Goal: Transaction & Acquisition: Purchase product/service

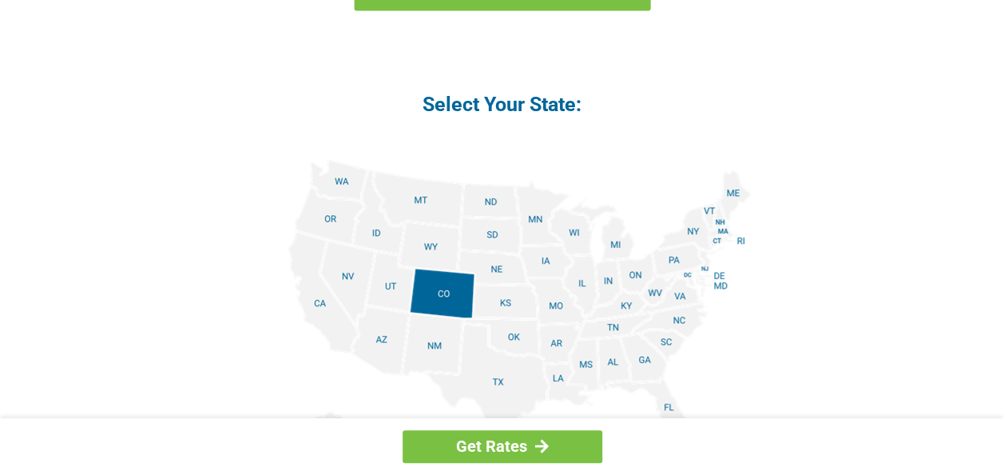
scroll to position [1598, 0]
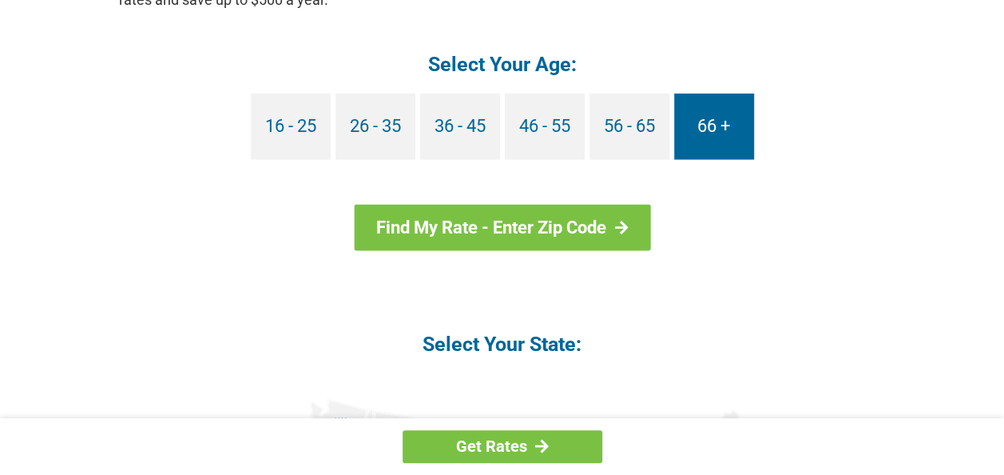
click at [723, 133] on link "66 +" at bounding box center [714, 126] width 80 height 66
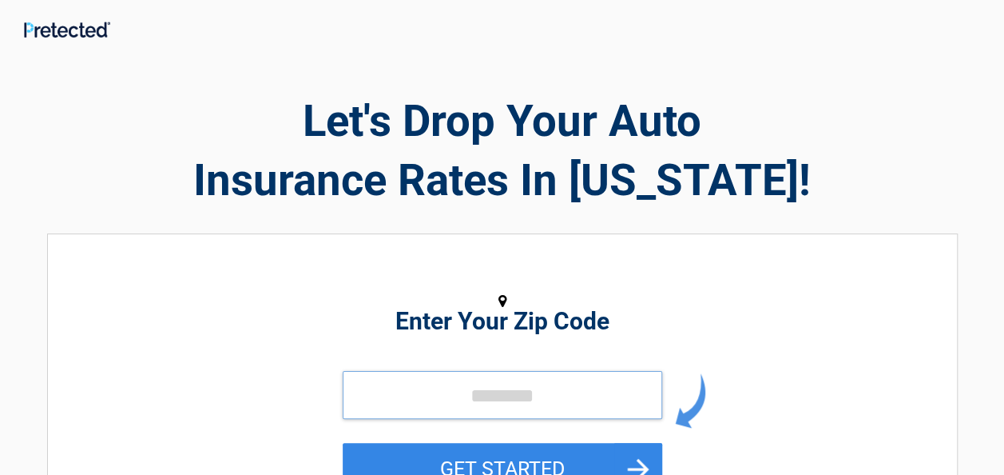
click at [372, 390] on input "tel" at bounding box center [503, 395] width 320 height 48
type input "*****"
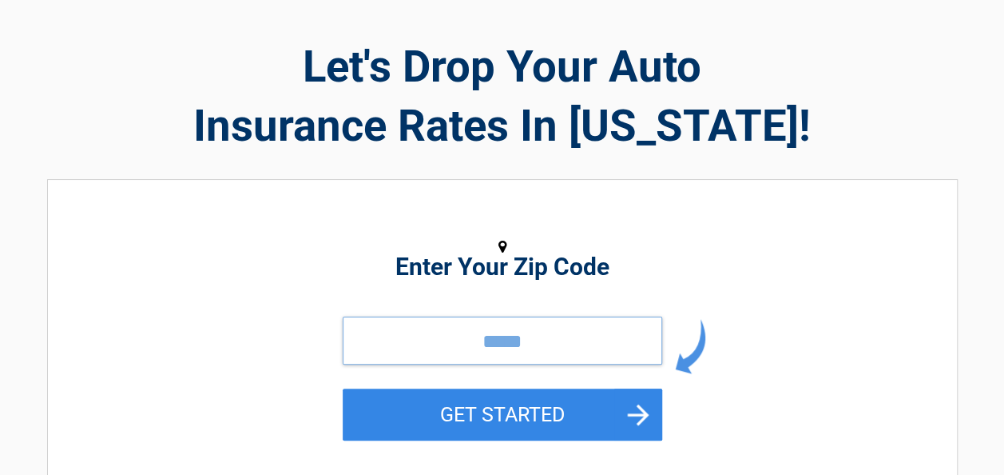
scroll to position [240, 0]
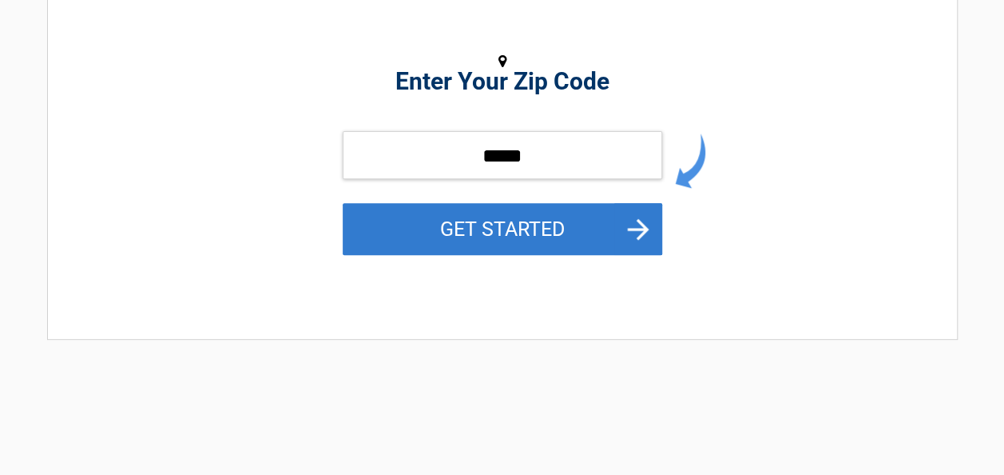
click at [486, 230] on button "GET STARTED" at bounding box center [503, 229] width 320 height 52
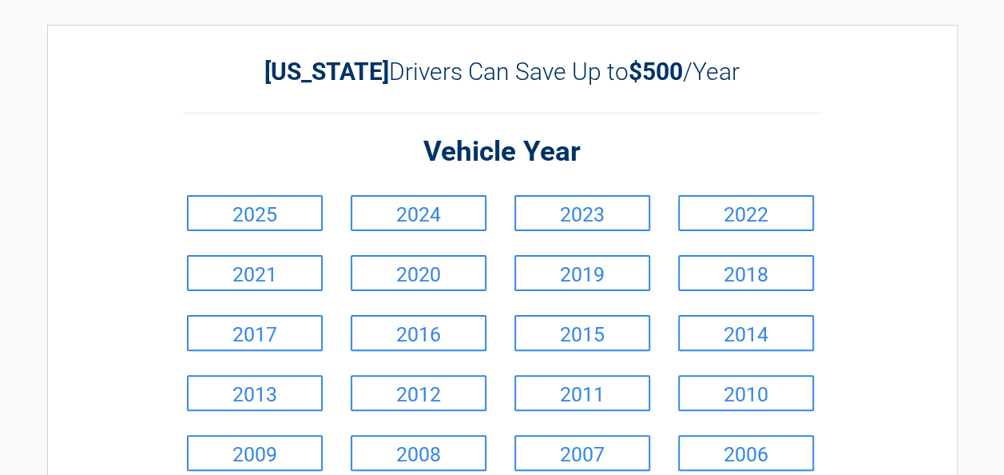
scroll to position [0, 0]
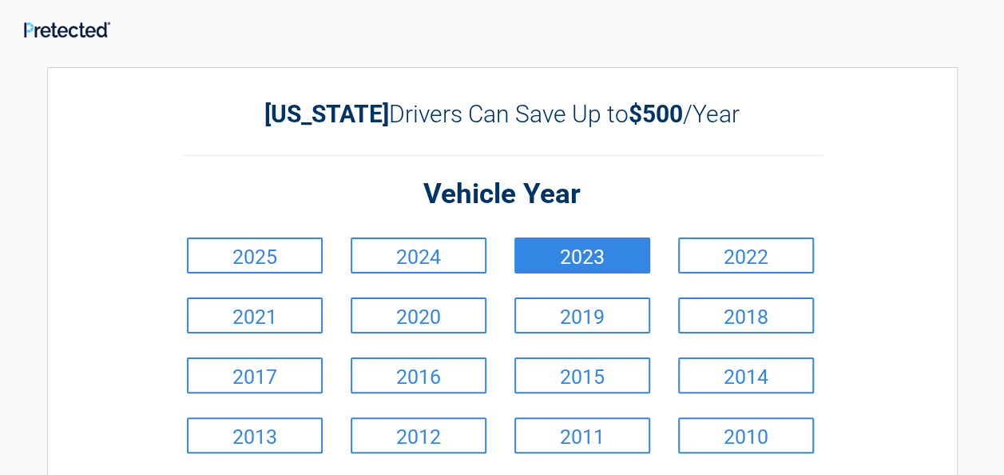
click at [588, 257] on link "2023" at bounding box center [583, 255] width 136 height 36
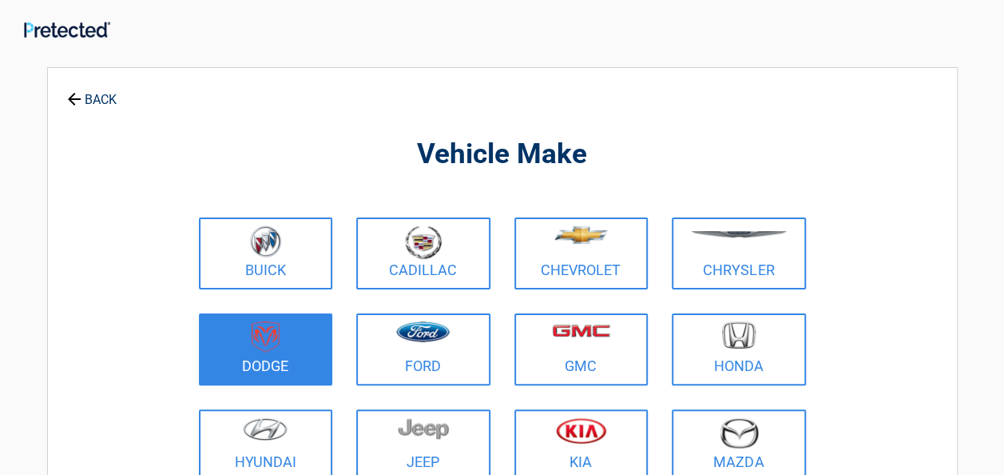
click at [265, 335] on img at bounding box center [266, 336] width 28 height 31
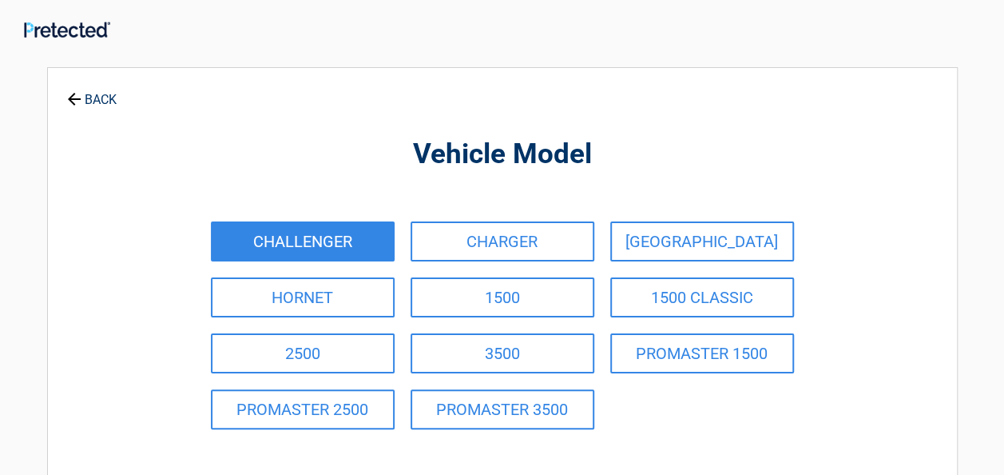
click at [310, 242] on link "CHALLENGER" at bounding box center [303, 241] width 184 height 40
